Goal: Book appointment/travel/reservation

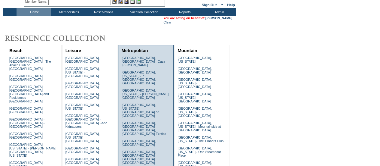
scroll to position [29, 0]
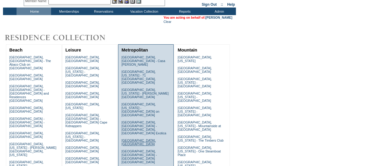
click at [130, 138] on link "[GEOGRAPHIC_DATA], [GEOGRAPHIC_DATA]" at bounding box center [138, 141] width 34 height 7
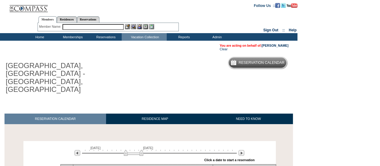
scroll to position [76, 0]
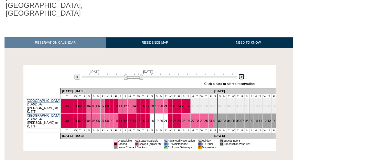
click at [242, 74] on img at bounding box center [242, 77] width 6 height 6
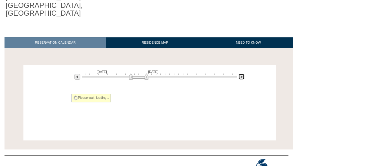
scroll to position [66, 0]
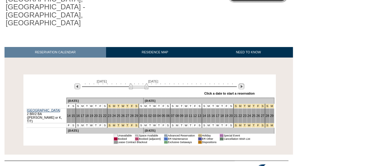
click at [242, 76] on div "November 14, 2025 December 29, 2025 » Apply these dates to all the calendars on…" at bounding box center [149, 87] width 249 height 22
click at [242, 83] on img at bounding box center [242, 86] width 6 height 6
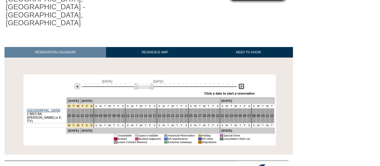
click at [242, 83] on img at bounding box center [242, 86] width 6 height 6
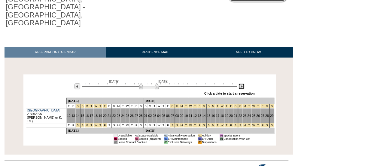
click at [242, 83] on img at bounding box center [242, 86] width 6 height 6
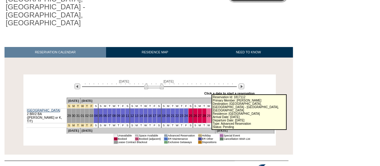
click at [220, 114] on link "02" at bounding box center [222, 116] width 4 height 4
